Goal: Navigation & Orientation: Find specific page/section

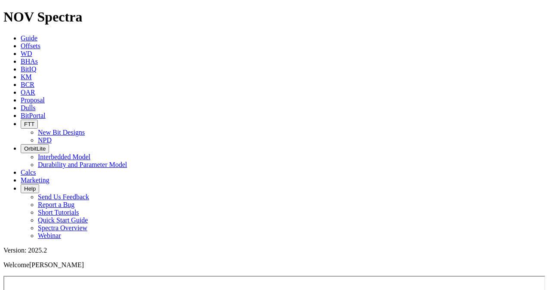
click at [46, 112] on span "BitPortal" at bounding box center [33, 115] width 25 height 7
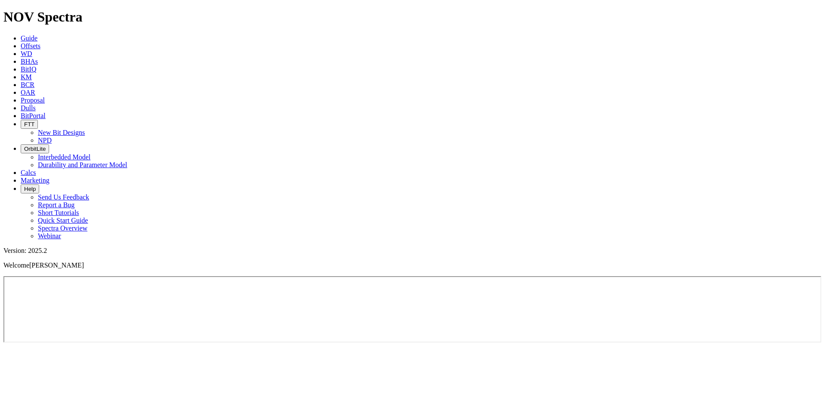
click at [46, 112] on span "BitPortal" at bounding box center [33, 115] width 25 height 7
click at [49, 176] on span "Marketing" at bounding box center [35, 179] width 29 height 7
